Goal: Task Accomplishment & Management: Complete application form

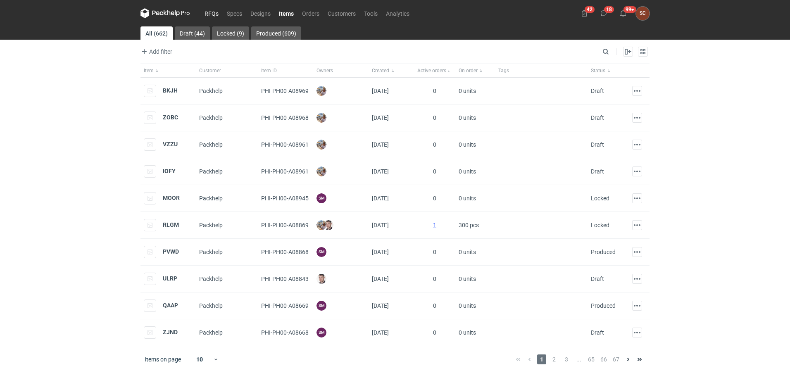
click at [217, 14] on link "RFQs" at bounding box center [211, 13] width 22 height 10
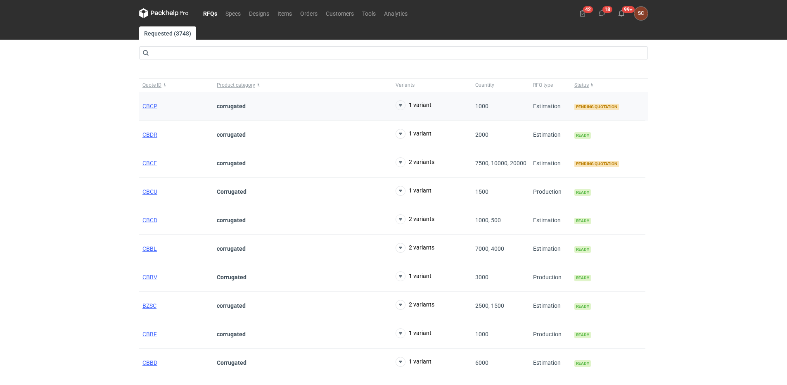
click at [145, 101] on div "CBCP" at bounding box center [176, 106] width 74 height 28
click at [144, 165] on span "CBCE" at bounding box center [149, 163] width 14 height 7
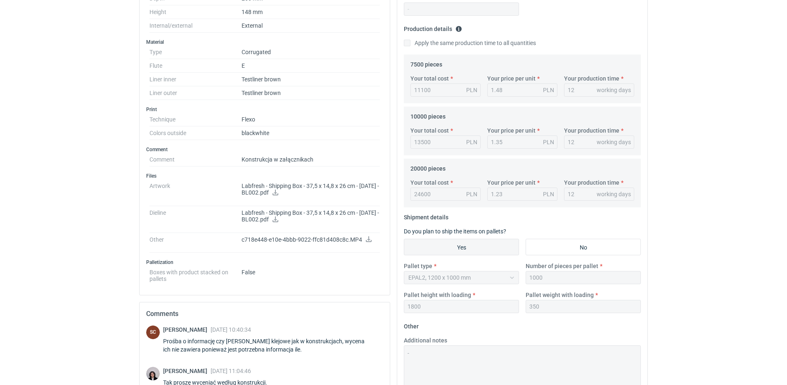
scroll to position [369, 0]
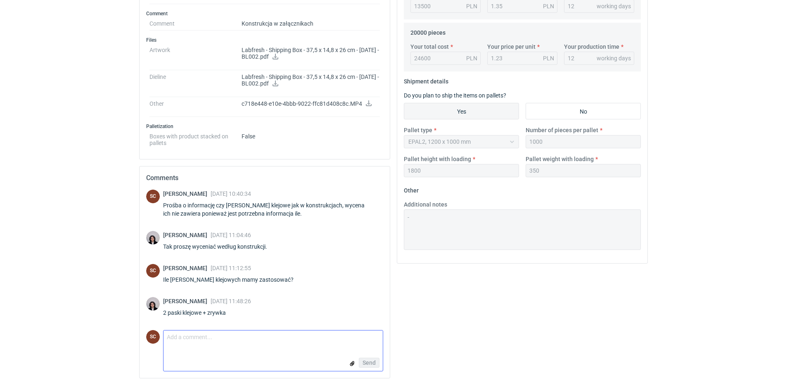
click at [205, 336] on textarea "Comment message" at bounding box center [273, 338] width 219 height 17
paste textarea "Wycena z paskami klejowymi: 7500 – 1,73zł 10 000 – 1,48zł 20 000 – 1,33zł Narzę…"
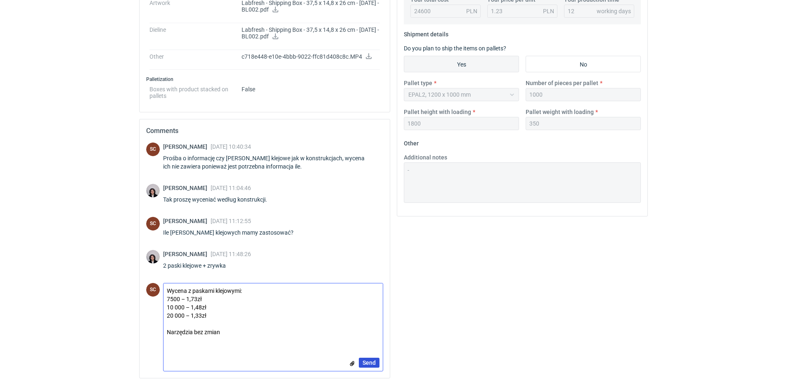
type textarea "Wycena z paskami klejowymi: 7500 – 1,73zł 10 000 – 1,48zł 20 000 – 1,33zł Narzę…"
click at [367, 360] on span "Send" at bounding box center [369, 363] width 13 height 6
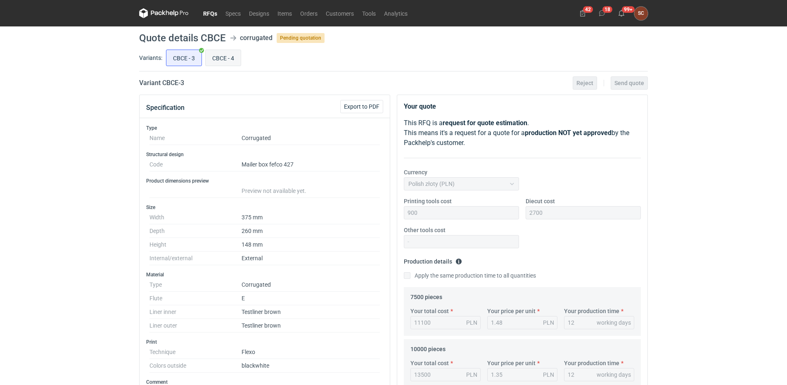
click at [228, 60] on input "CBCE - 4" at bounding box center [223, 58] width 35 height 16
radio input "true"
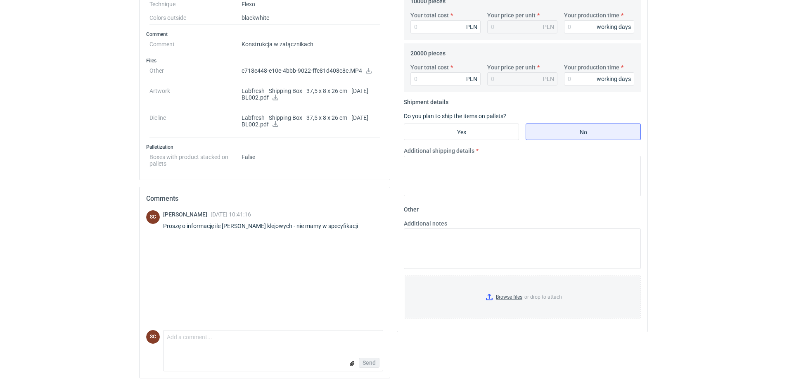
scroll to position [348, 0]
click at [226, 336] on textarea "Comment message" at bounding box center [273, 338] width 219 height 17
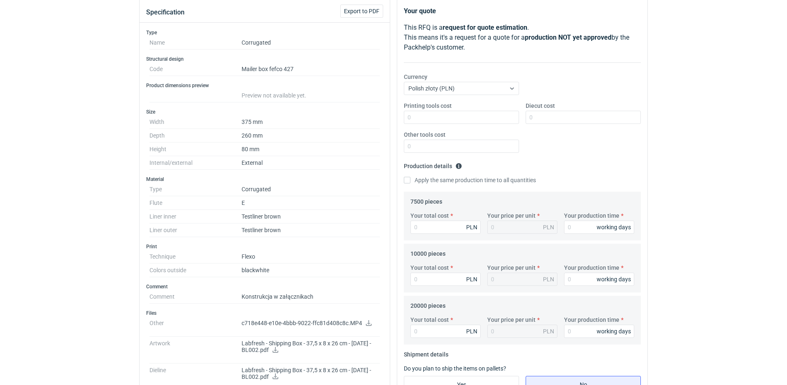
scroll to position [0, 0]
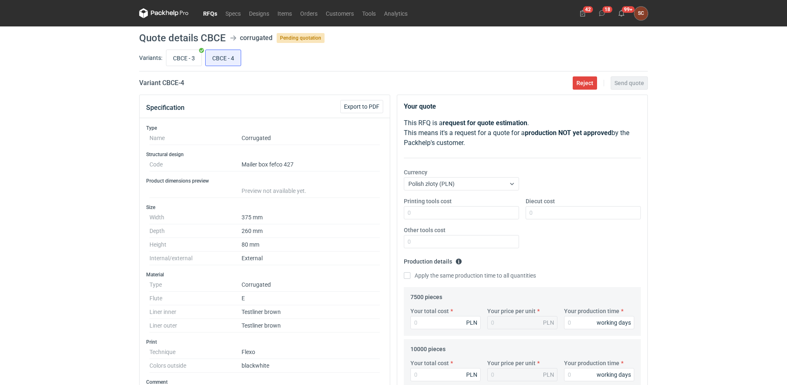
click at [211, 5] on nav "RFQs Specs Designs Items Orders Customers Tools Analytics" at bounding box center [275, 13] width 273 height 26
click at [209, 14] on link "RFQs" at bounding box center [210, 13] width 22 height 10
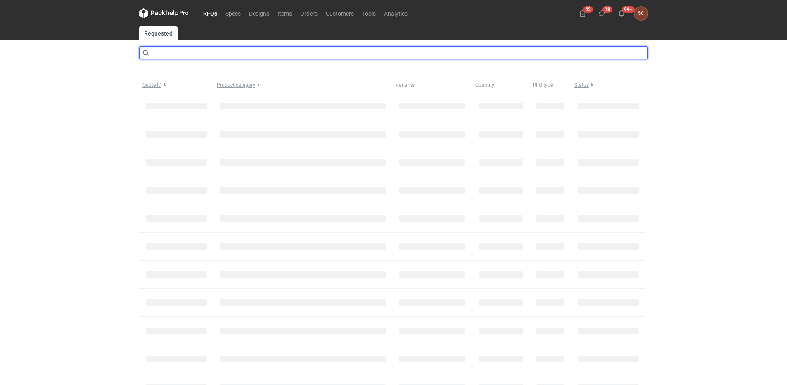
click at [192, 51] on input "text" at bounding box center [393, 52] width 509 height 13
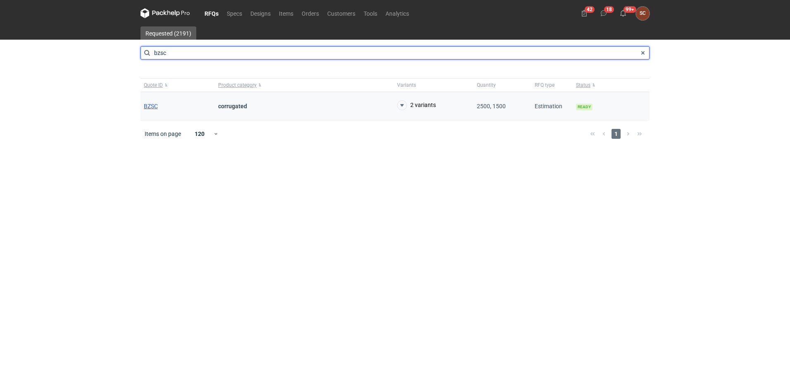
type input "bzsc"
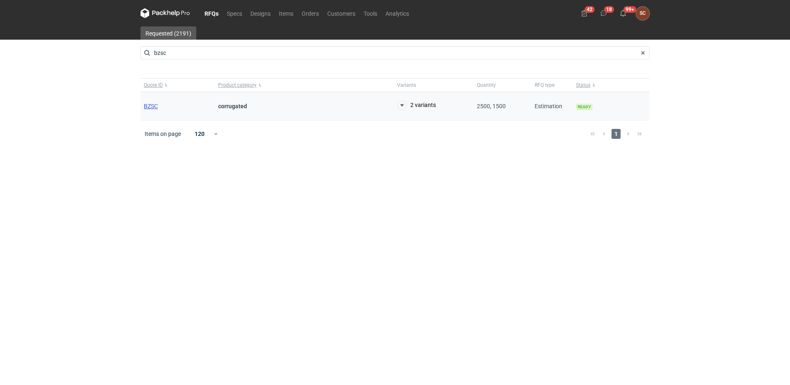
click at [150, 106] on span "BZSC" at bounding box center [151, 106] width 14 height 7
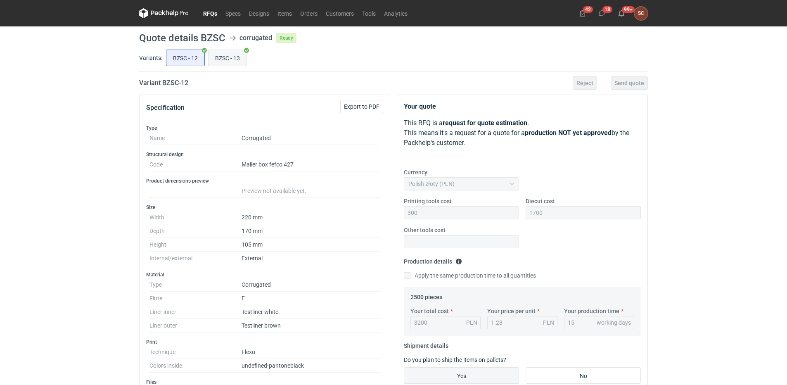
click at [228, 60] on input "BZSC - 13" at bounding box center [228, 58] width 38 height 16
radio input "true"
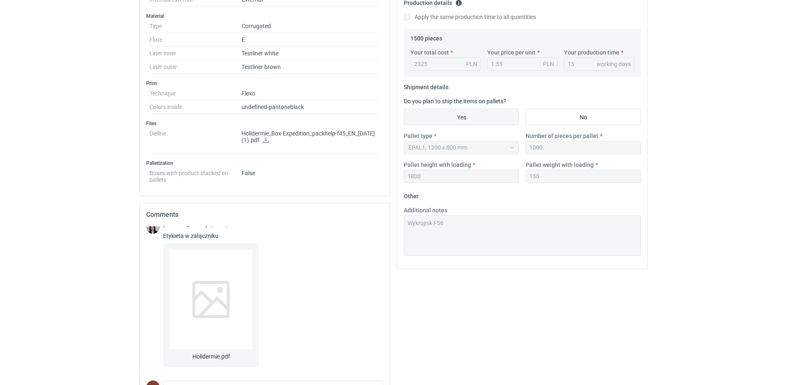
scroll to position [309, 0]
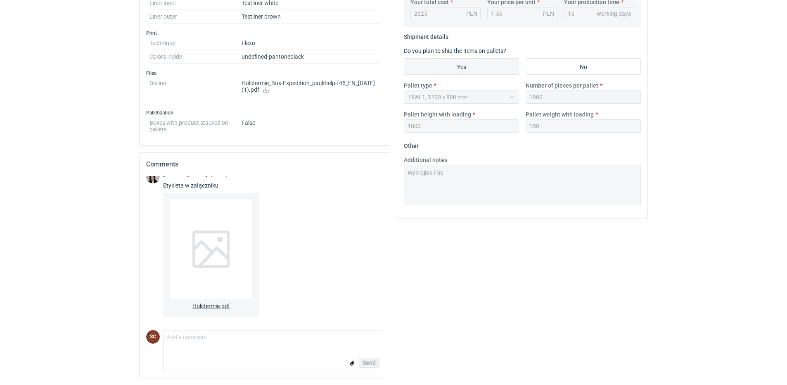
click at [212, 253] on div at bounding box center [211, 248] width 83 height 99
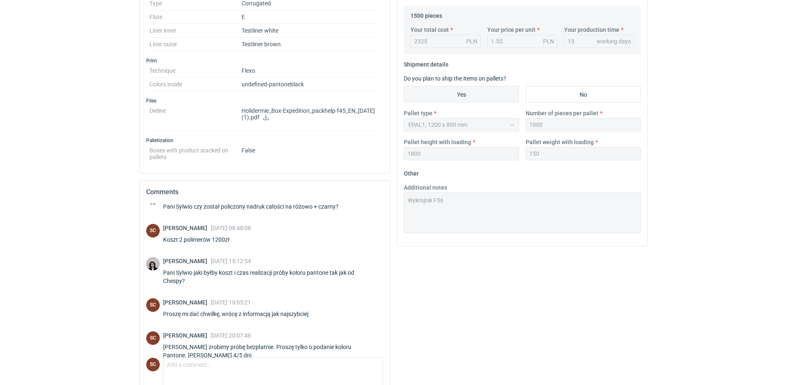
scroll to position [0, 0]
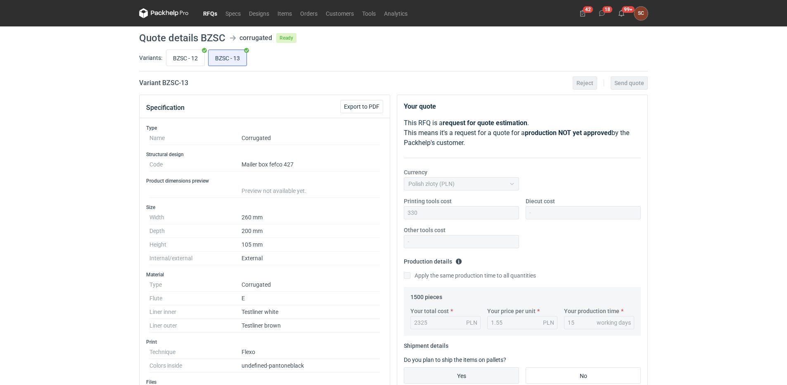
click at [216, 13] on link "RFQs" at bounding box center [210, 13] width 22 height 10
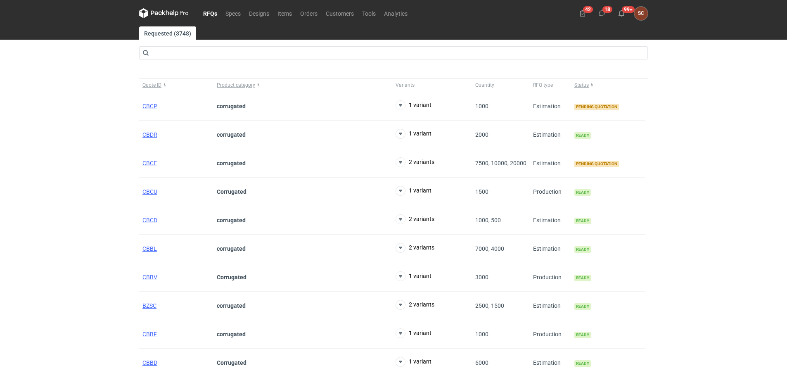
click at [51, 157] on div "RFQs Specs Designs Items Orders Customers Tools Analytics 42 18 99+ SC [PERSON_…" at bounding box center [393, 192] width 787 height 385
click at [145, 163] on span "CBCE" at bounding box center [149, 163] width 14 height 7
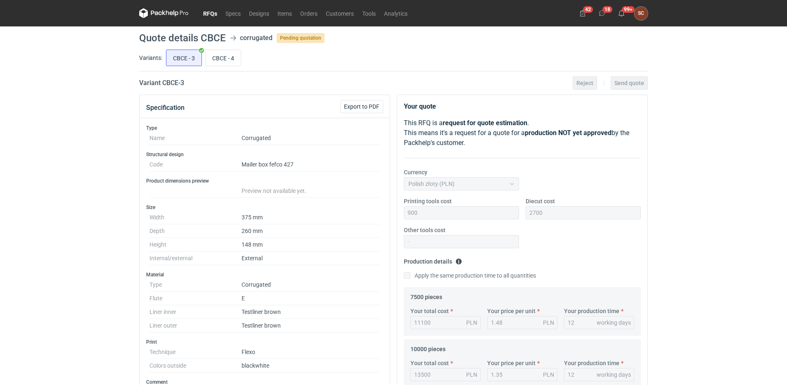
scroll to position [61, 0]
click at [228, 57] on input "CBCE - 4" at bounding box center [223, 58] width 35 height 16
radio input "true"
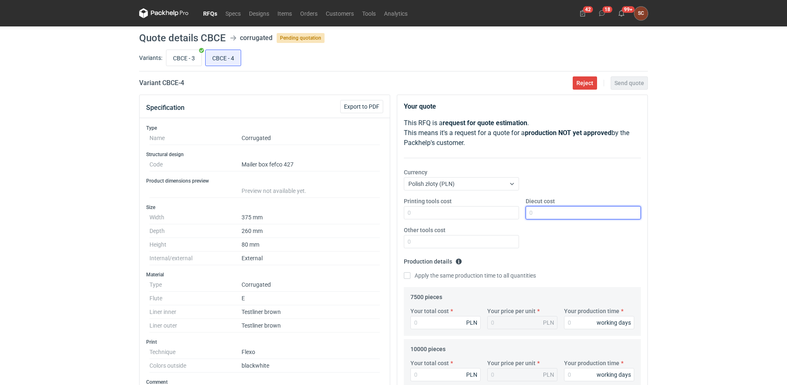
click at [552, 209] on input "Diecut cost" at bounding box center [583, 212] width 115 height 13
type input "2400"
click at [461, 217] on input "Printing tools cost" at bounding box center [461, 212] width 115 height 13
type input "700"
click at [407, 273] on input "Apply the same production time to all quantities" at bounding box center [407, 275] width 7 height 7
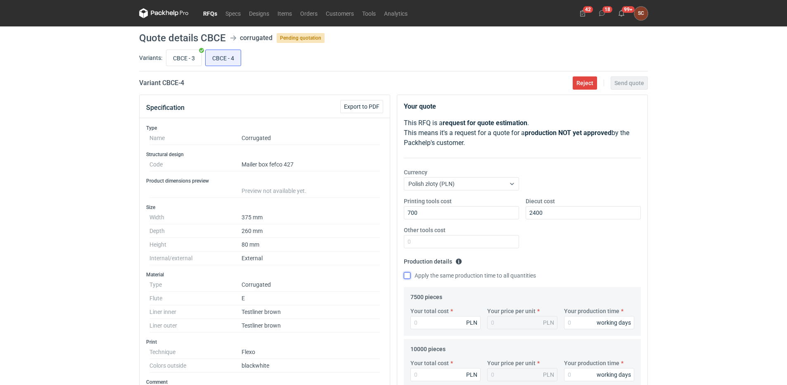
checkbox input "true"
click at [574, 318] on input "Your production time" at bounding box center [599, 322] width 70 height 13
type input "1"
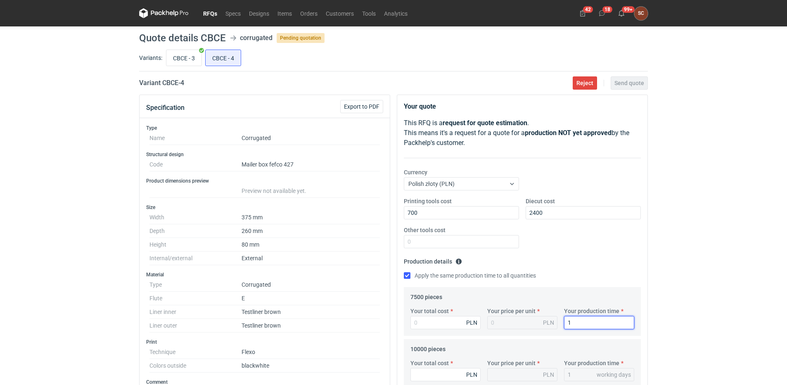
type input "15"
click at [569, 247] on div "Printing tools cost 700 Diecut cost 2400 Other tools cost" at bounding box center [523, 226] width 244 height 58
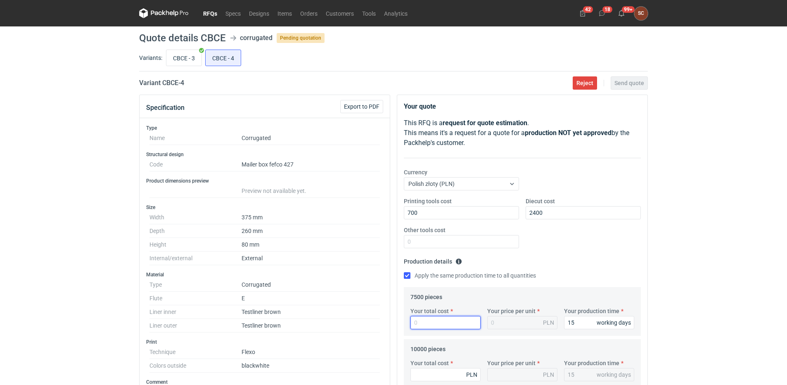
click at [448, 327] on input "Your total cost" at bounding box center [445, 322] width 70 height 13
type input "1050"
type input "0.14"
type input "10500"
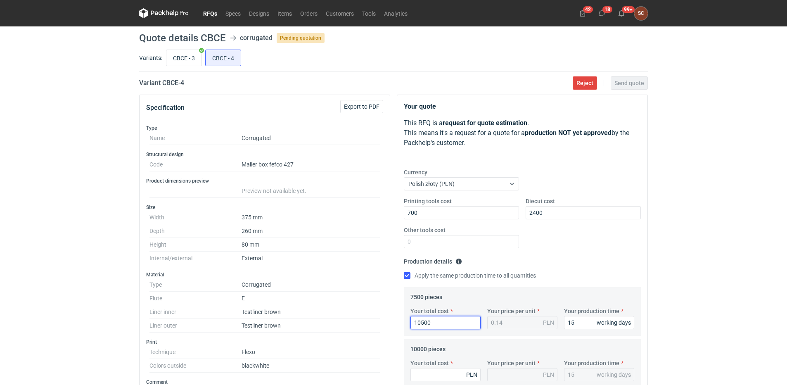
type input "1.4"
click at [446, 325] on input "10500" at bounding box center [445, 322] width 70 height 13
drag, startPoint x: 445, startPoint y: 325, endPoint x: 325, endPoint y: 330, distance: 119.9
type input "10050"
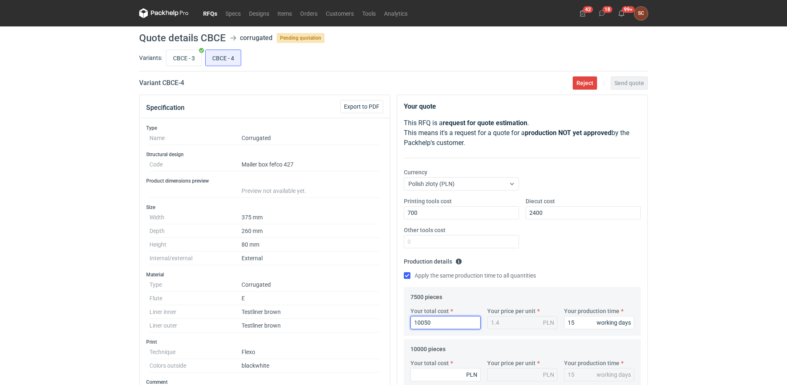
type input "1.34"
type input "10050"
click at [591, 270] on fieldset "Production details Please provide the expected time of production in working da…" at bounding box center [522, 271] width 237 height 32
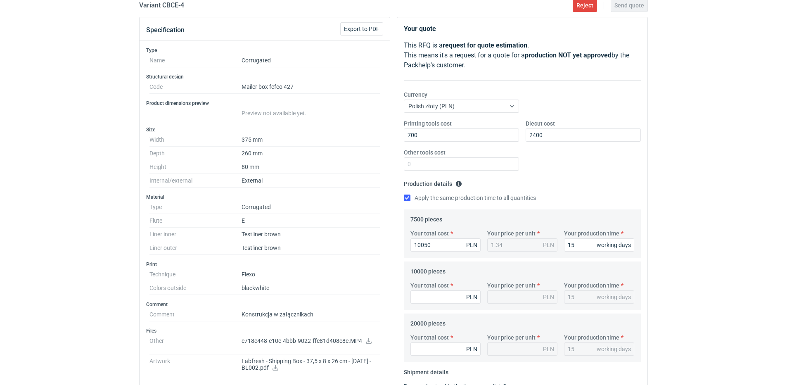
scroll to position [83, 0]
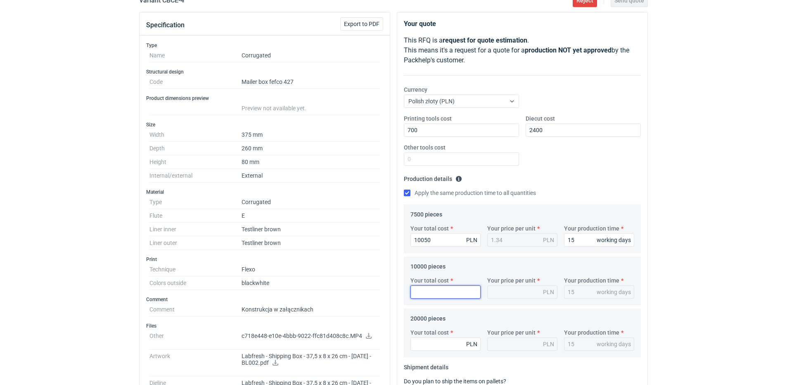
click at [428, 286] on input "Your total cost" at bounding box center [445, 291] width 70 height 13
click at [412, 289] on input "Your total cost" at bounding box center [445, 291] width 70 height 13
type input "119"
type input "0.01"
type input "11900"
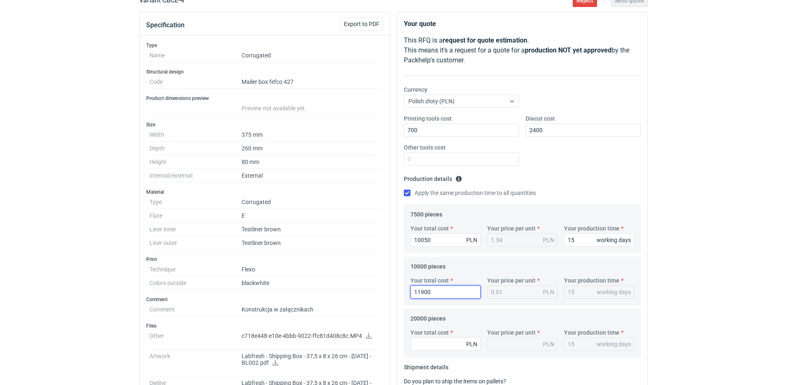
type input "1.19"
type input "11900"
click at [431, 346] on input "Your total cost" at bounding box center [445, 343] width 70 height 13
click at [413, 348] on input "Your total cost" at bounding box center [445, 343] width 70 height 13
click at [432, 342] on input "Your total cost" at bounding box center [445, 343] width 70 height 13
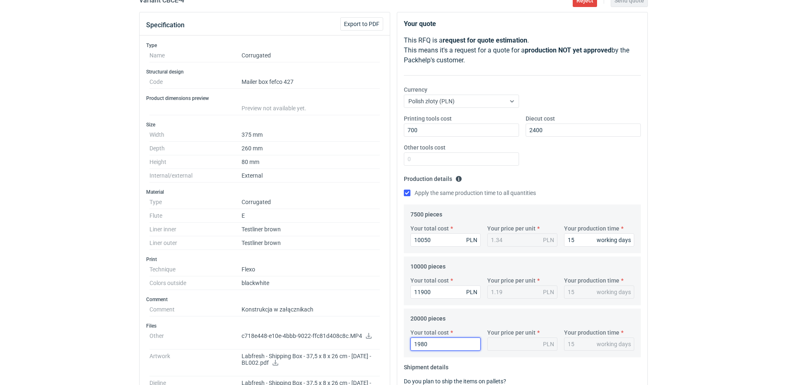
type input "19800"
type input "0.99"
type input "19800"
click at [596, 159] on div "Printing tools cost 700 Diecut cost 2400 Other tools cost" at bounding box center [523, 143] width 244 height 58
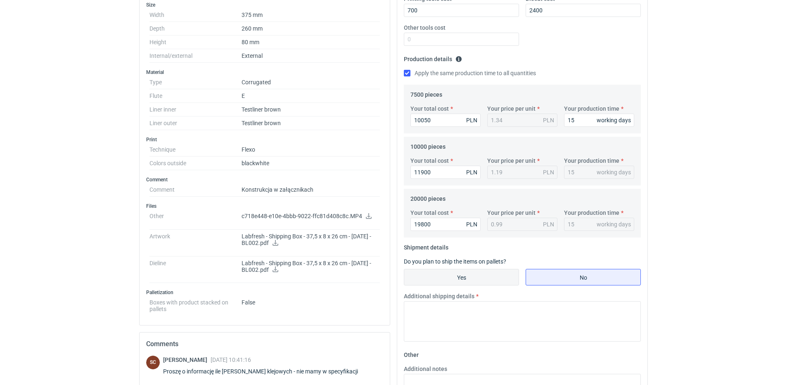
scroll to position [206, 0]
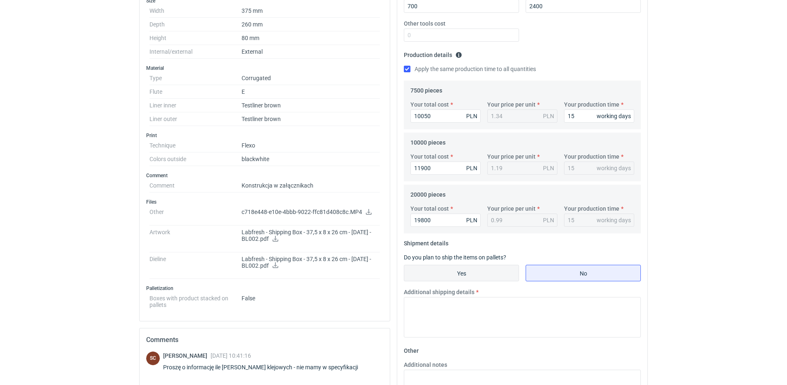
click at [463, 268] on input "Yes" at bounding box center [461, 273] width 114 height 16
radio input "true"
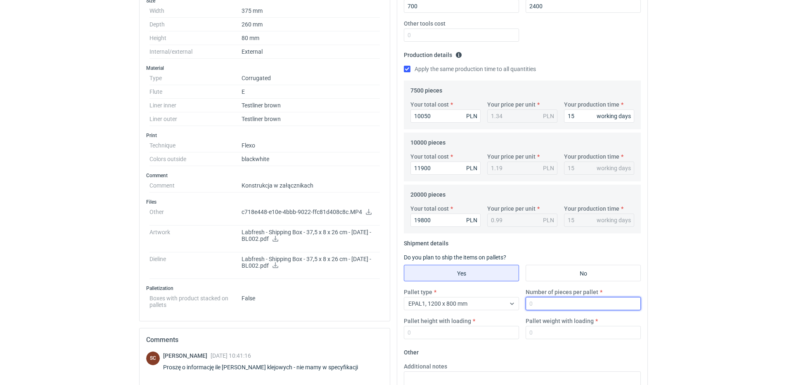
click at [555, 308] on input "Number of pieces per pallet" at bounding box center [583, 303] width 115 height 13
type input "1000"
click at [452, 335] on input "Pallet height with loading" at bounding box center [461, 332] width 115 height 13
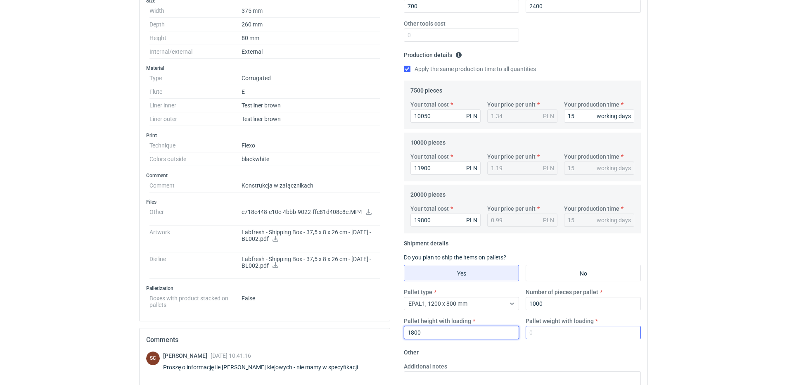
type input "1800"
click at [537, 329] on input "Pallet weight with loading" at bounding box center [583, 332] width 115 height 13
type input "230"
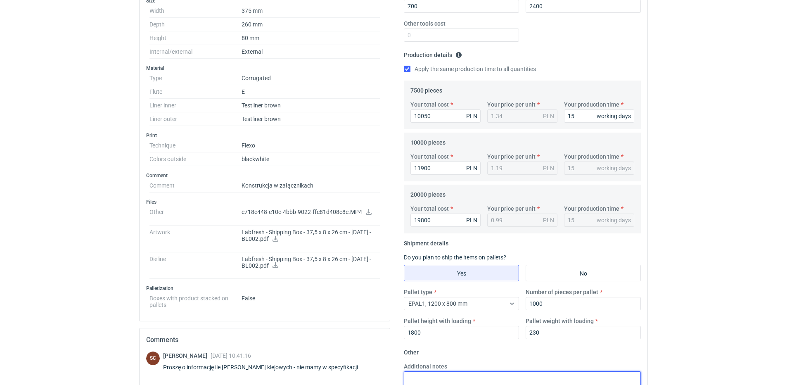
click at [442, 382] on textarea "Additional notes" at bounding box center [522, 391] width 237 height 40
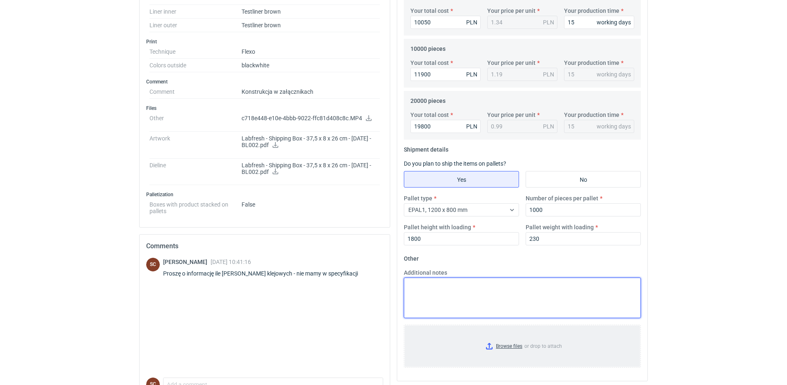
scroll to position [330, 0]
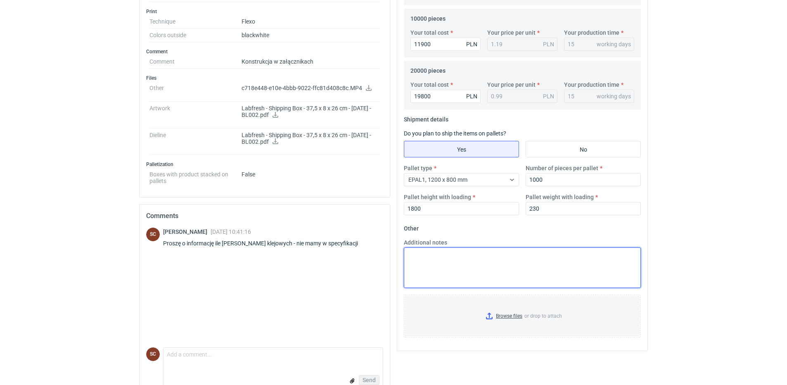
click at [465, 263] on textarea "Additional notes" at bounding box center [522, 267] width 237 height 40
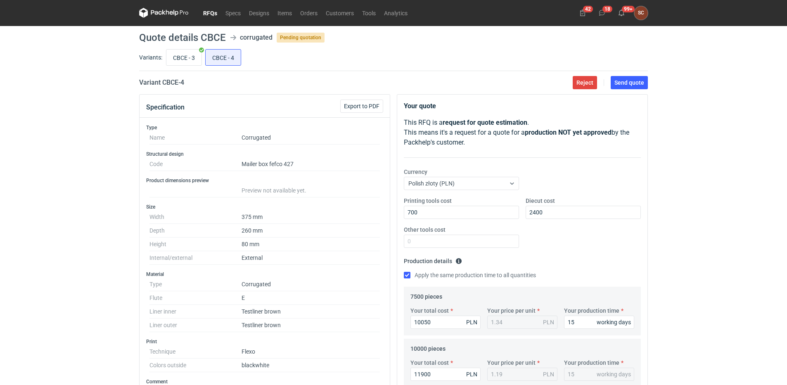
scroll to position [0, 0]
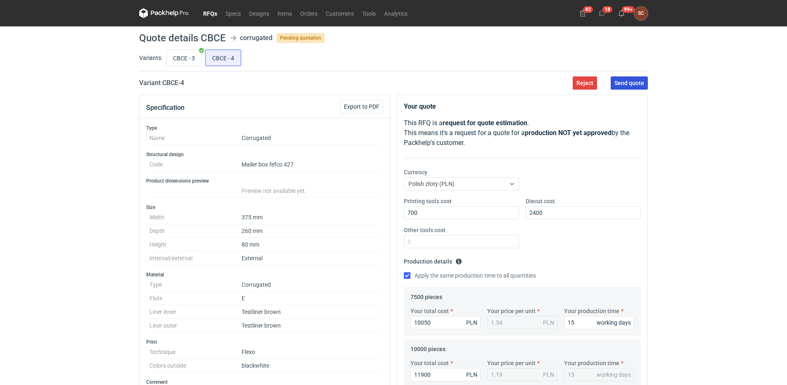
click at [646, 81] on button "Send quote" at bounding box center [629, 82] width 37 height 13
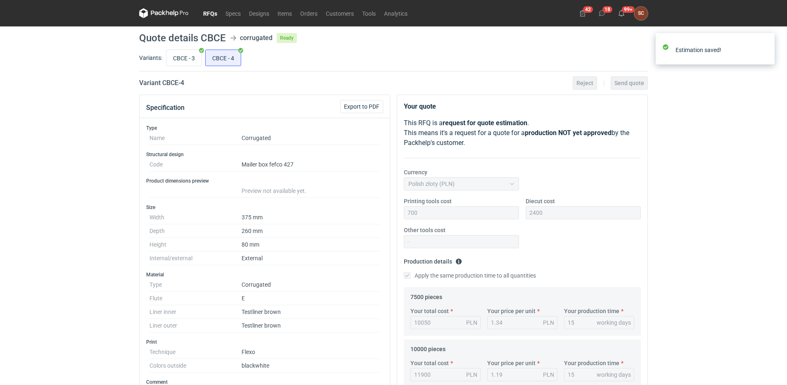
click at [203, 14] on link "RFQs" at bounding box center [210, 13] width 22 height 10
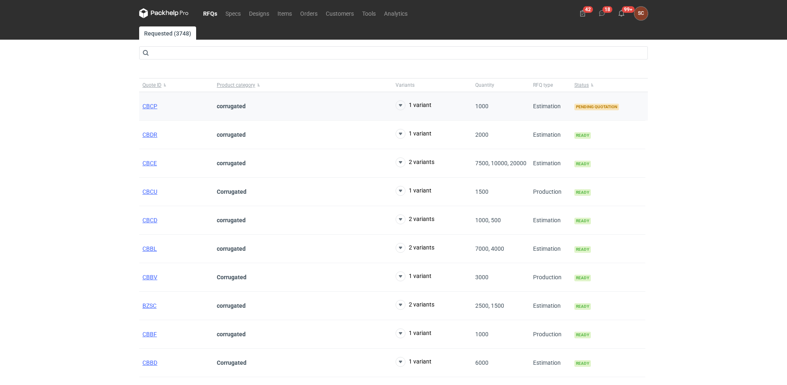
click at [148, 101] on div "CBCP" at bounding box center [176, 106] width 74 height 28
click at [154, 107] on span "CBCP" at bounding box center [149, 106] width 15 height 7
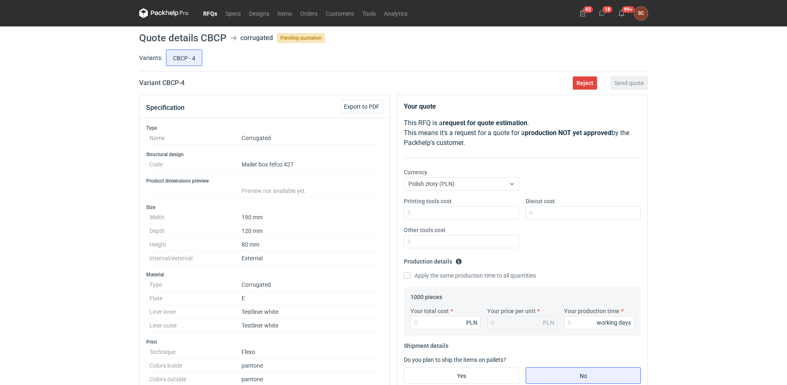
click at [554, 250] on div "Printing tools cost Diecut cost Other tools cost" at bounding box center [523, 226] width 244 height 58
click at [64, 85] on div "RFQs Specs Designs Items Orders Customers Tools Analytics 42 18 99+ SC [PERSON_…" at bounding box center [393, 192] width 787 height 385
click at [53, 119] on div "RFQs Specs Designs Items Orders Customers Tools Analytics 42 18 99+ SC [PERSON_…" at bounding box center [393, 192] width 787 height 385
click at [52, 104] on div "RFQs Specs Designs Items Orders Customers Tools Analytics 42 18 99+ SC [PERSON_…" at bounding box center [393, 192] width 787 height 385
click at [572, 213] on input "Diecut cost" at bounding box center [583, 212] width 115 height 13
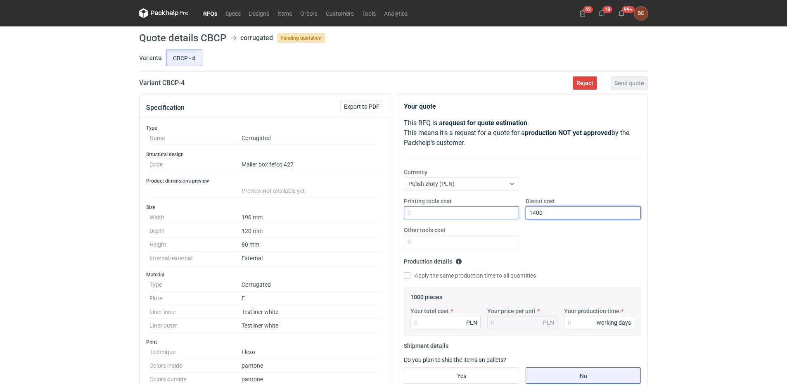
type input "1400"
click at [486, 218] on input "Printing tools cost" at bounding box center [461, 212] width 115 height 13
type input "350"
click at [555, 254] on div "Printing tools cost 350 Diecut cost 1400 Other tools cost" at bounding box center [523, 226] width 244 height 58
click at [410, 276] on input "Apply the same production time to all quantities" at bounding box center [407, 275] width 7 height 7
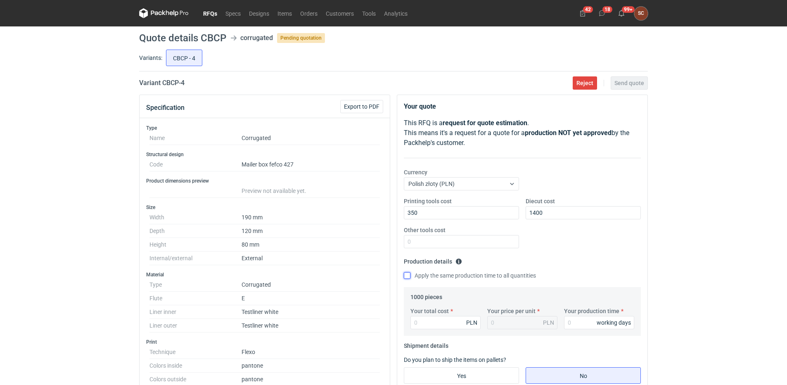
checkbox input "true"
click at [423, 320] on input "Your total cost" at bounding box center [445, 322] width 70 height 13
type input "1400"
type input "1.4"
type input "1400"
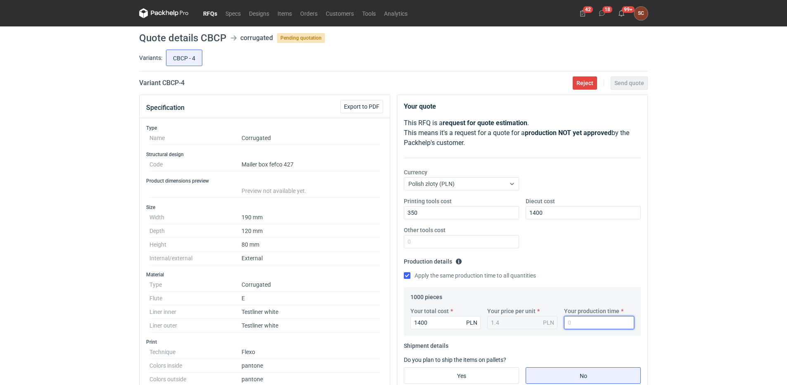
click at [569, 325] on input "Your production time" at bounding box center [599, 322] width 70 height 13
type input "15"
click at [572, 267] on fieldset "Production details Please provide the expected time of production in working da…" at bounding box center [522, 271] width 237 height 32
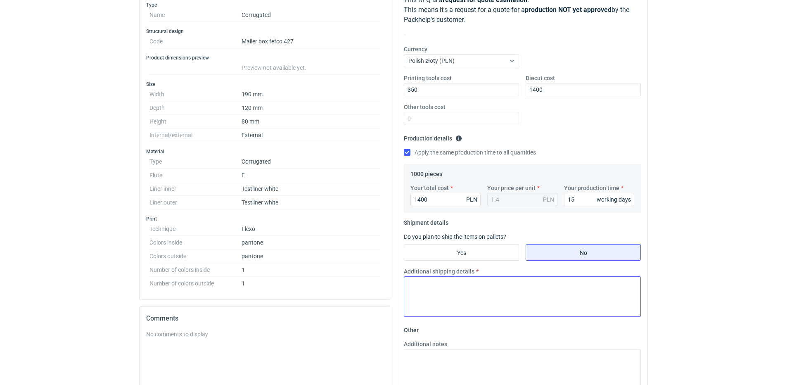
scroll to position [124, 0]
click at [471, 249] on input "Yes" at bounding box center [461, 252] width 114 height 16
radio input "true"
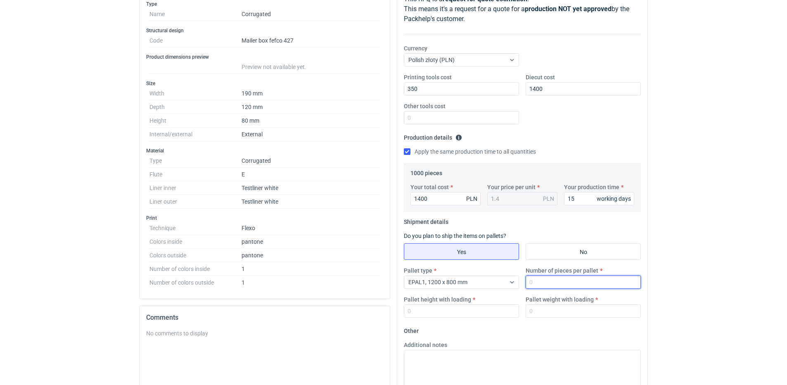
click at [543, 288] on input "Number of pieces per pallet" at bounding box center [583, 281] width 115 height 13
click at [543, 280] on input "Number of pieces per pallet" at bounding box center [583, 281] width 115 height 13
type input "1000"
click at [499, 312] on input "Pallet height with loading" at bounding box center [461, 310] width 115 height 13
type input "1000"
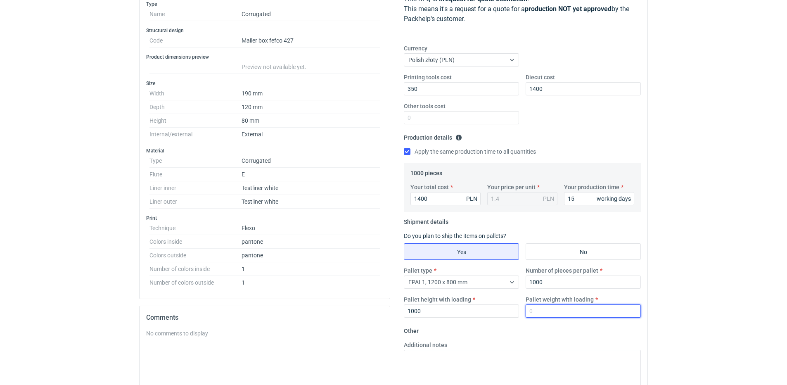
click at [541, 311] on input "Pallet weight with loading" at bounding box center [583, 310] width 115 height 13
click at [540, 310] on input "Pallet weight with loading" at bounding box center [583, 310] width 115 height 13
type input "120"
click at [518, 358] on textarea "Additional notes" at bounding box center [522, 370] width 237 height 40
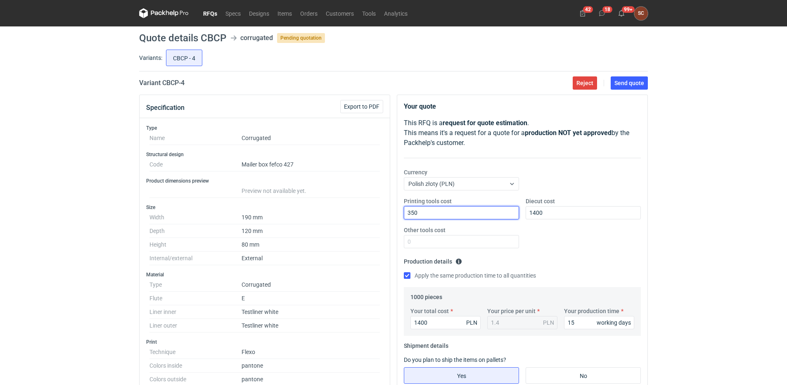
drag, startPoint x: 428, startPoint y: 211, endPoint x: 240, endPoint y: 228, distance: 189.4
click at [267, 226] on div "Specification Export to PDF Type Name Corrugated Structural design Code Mailer …" at bounding box center [393, 361] width 515 height 533
type input "400"
click at [638, 249] on div "Printing tools cost 400 Diecut cost 1400 Other tools cost" at bounding box center [523, 226] width 244 height 58
click at [594, 240] on div "Printing tools cost 400 Diecut cost 1400 Other tools cost" at bounding box center [523, 226] width 244 height 58
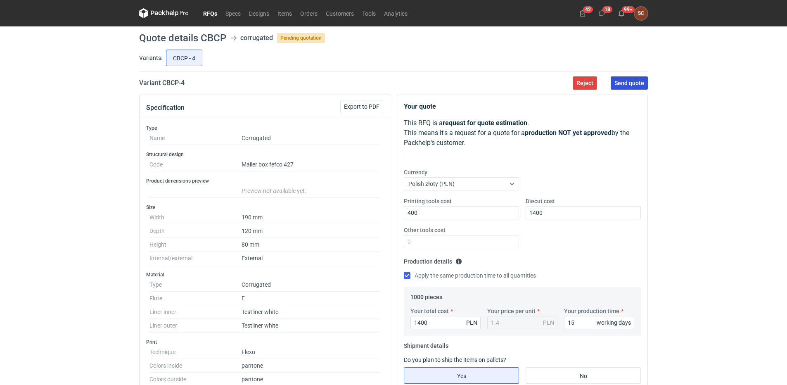
click at [623, 83] on span "Send quote" at bounding box center [629, 83] width 30 height 6
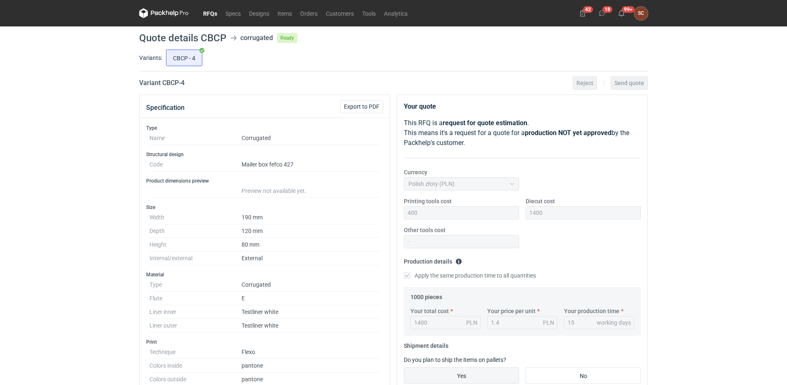
click at [218, 12] on link "RFQs" at bounding box center [210, 13] width 22 height 10
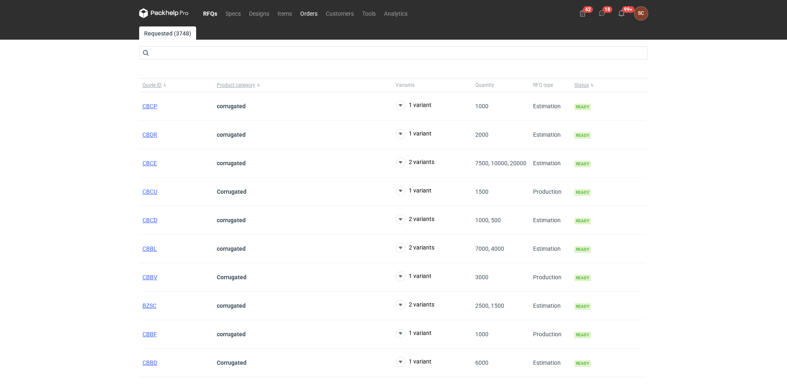
drag, startPoint x: 315, startPoint y: 6, endPoint x: 313, endPoint y: 17, distance: 11.3
click at [315, 7] on nav "RFQs Specs Designs Items Orders Customers Tools Analytics" at bounding box center [275, 13] width 273 height 26
click at [313, 17] on link "Orders" at bounding box center [309, 13] width 26 height 10
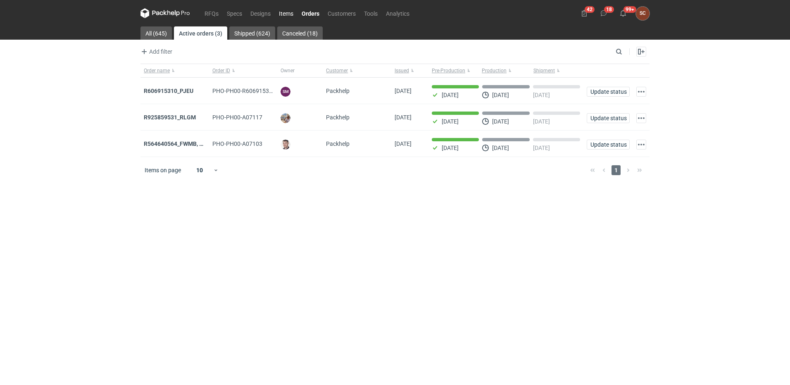
click at [294, 15] on link "Items" at bounding box center [286, 13] width 23 height 10
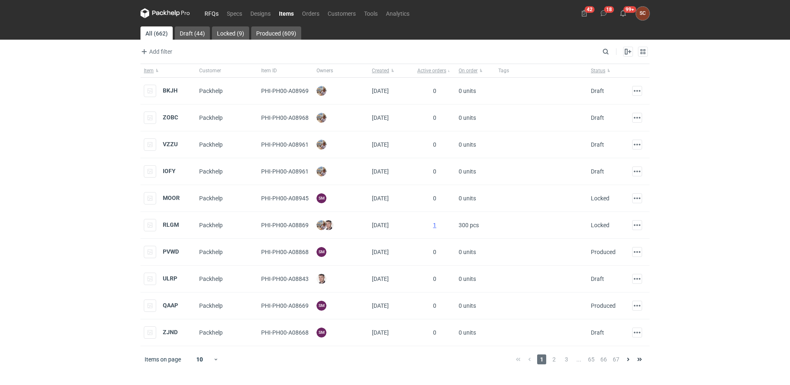
click at [211, 12] on link "RFQs" at bounding box center [211, 13] width 22 height 10
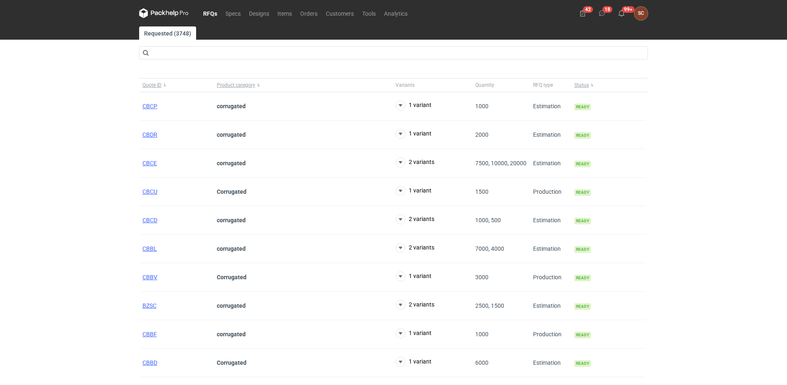
click at [213, 11] on link "RFQs" at bounding box center [210, 13] width 22 height 10
drag, startPoint x: 85, startPoint y: 127, endPoint x: 78, endPoint y: 128, distance: 6.2
click at [79, 128] on div "RFQs Specs Designs Items Orders Customers Tools Analytics 42 18 99+ SC [PERSON_…" at bounding box center [393, 192] width 787 height 385
click at [286, 13] on link "Items" at bounding box center [284, 13] width 23 height 10
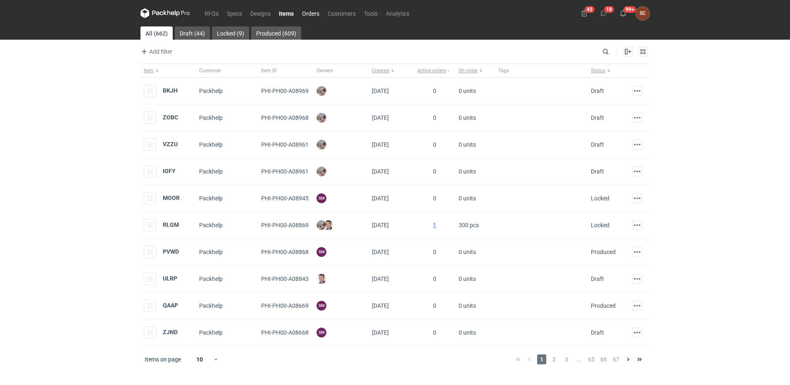
click at [308, 11] on link "Orders" at bounding box center [311, 13] width 26 height 10
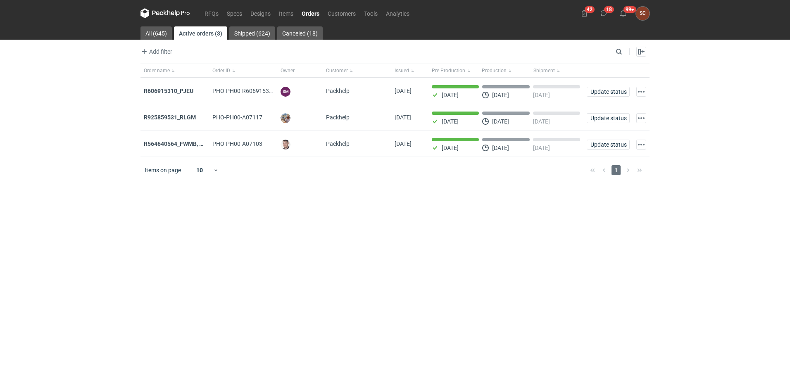
click at [415, 224] on main "All (645) Active orders (3) Shipped (624) Canceled (18) Add filter Owner first …" at bounding box center [394, 205] width 515 height 358
click at [291, 271] on main "All (645) Active orders (3) Shipped (624) Canceled (18) Add filter Owner first …" at bounding box center [394, 205] width 515 height 358
click at [212, 13] on link "RFQs" at bounding box center [211, 13] width 22 height 10
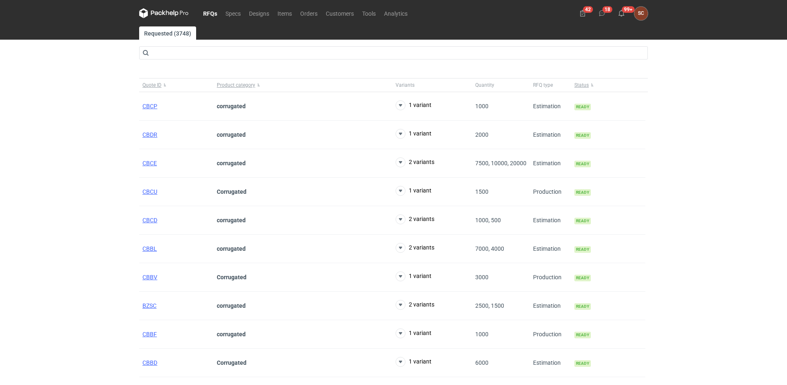
drag, startPoint x: 207, startPoint y: 10, endPoint x: 266, endPoint y: 69, distance: 82.6
click at [207, 10] on link "RFQs" at bounding box center [210, 13] width 22 height 10
click at [209, 7] on nav "RFQs Specs Designs Items Orders Customers Tools Analytics" at bounding box center [275, 13] width 273 height 26
click at [210, 13] on link "RFQs" at bounding box center [210, 13] width 22 height 10
click at [311, 11] on link "Orders" at bounding box center [309, 13] width 26 height 10
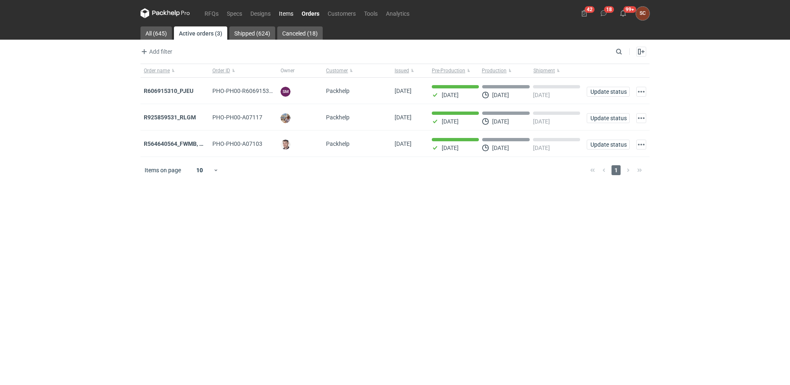
click at [281, 12] on link "Items" at bounding box center [286, 13] width 23 height 10
